Goal: Navigation & Orientation: Find specific page/section

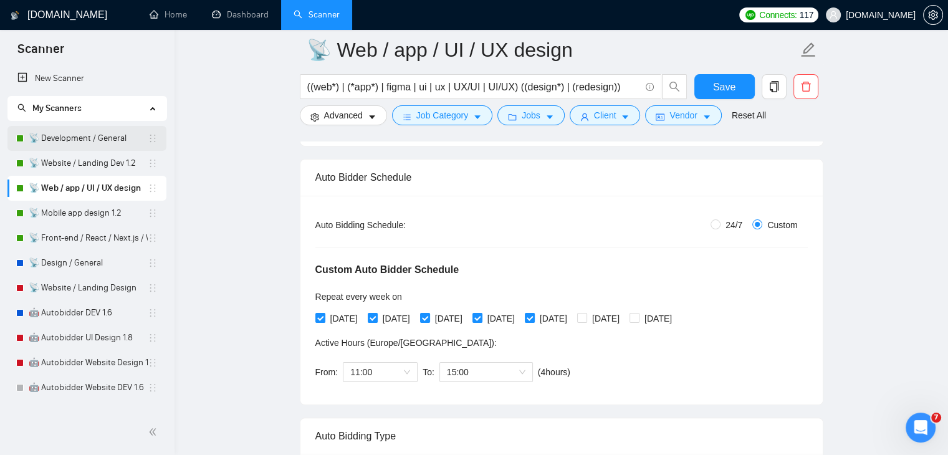
click at [77, 143] on link "📡 Development / General" at bounding box center [88, 138] width 119 height 25
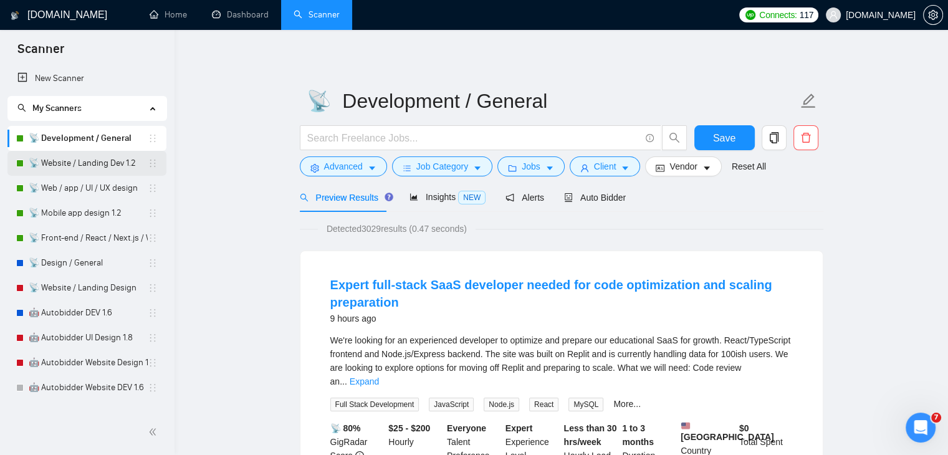
click at [85, 165] on link "📡 Website / Landing Dev 1.2" at bounding box center [88, 163] width 119 height 25
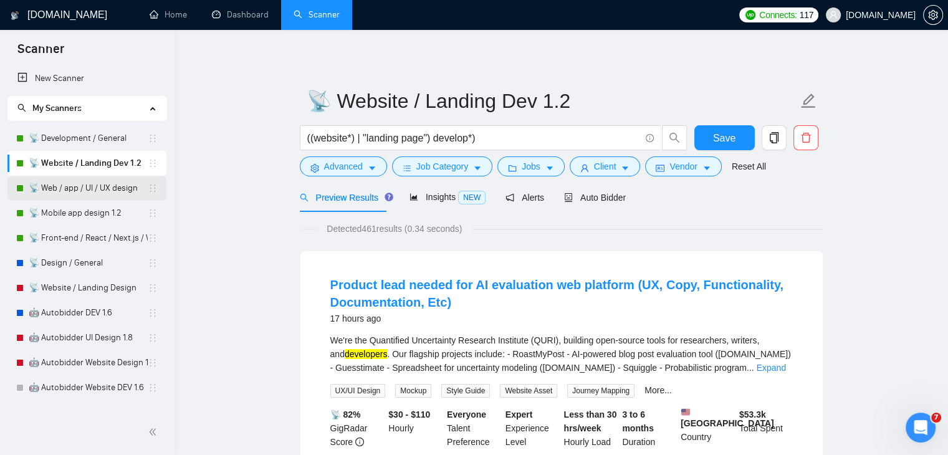
click at [75, 196] on link "📡 Web / app / UI / UX design" at bounding box center [88, 188] width 119 height 25
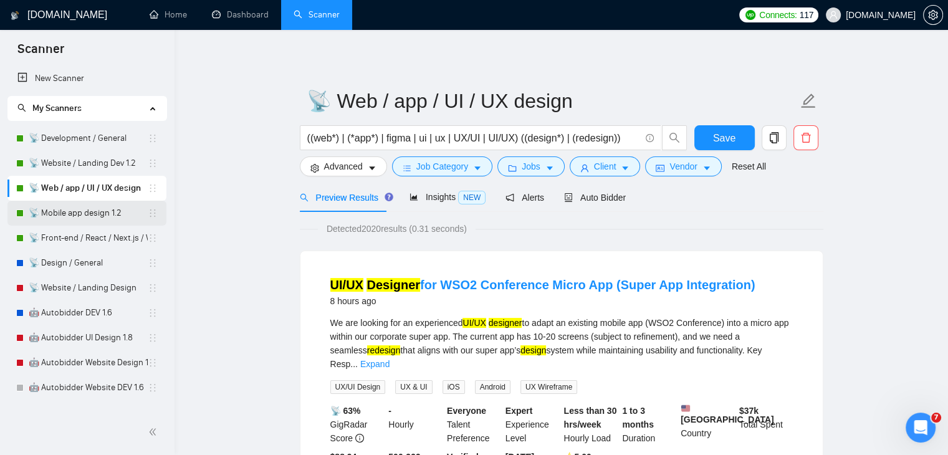
click at [84, 213] on link "📡 Mobile app design 1.2" at bounding box center [88, 213] width 119 height 25
